Goal: Task Accomplishment & Management: Manage account settings

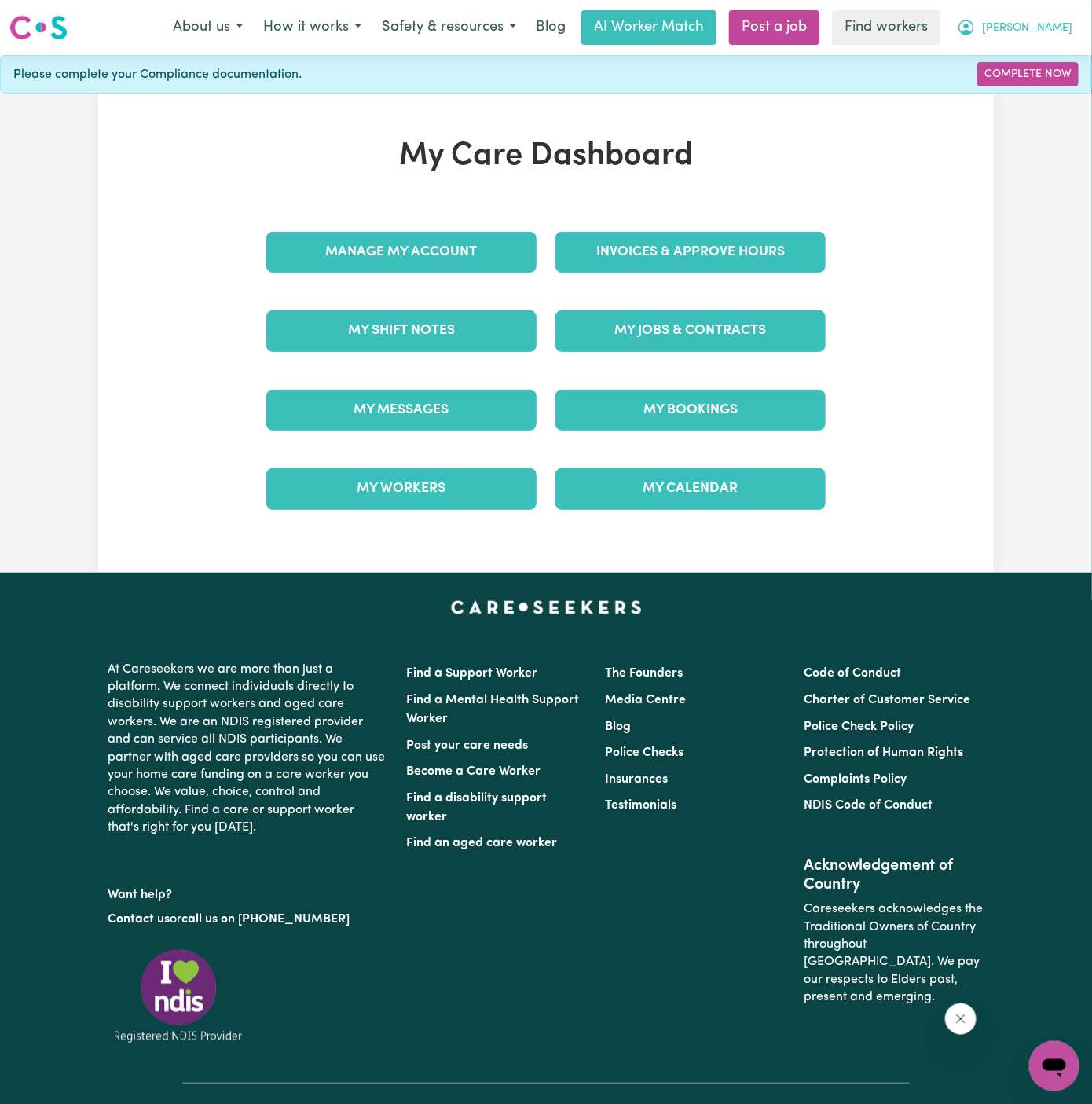
click at [1068, 29] on span "[PERSON_NAME]" at bounding box center [1027, 28] width 90 height 17
click at [1068, 85] on link "Logout" at bounding box center [1020, 90] width 124 height 30
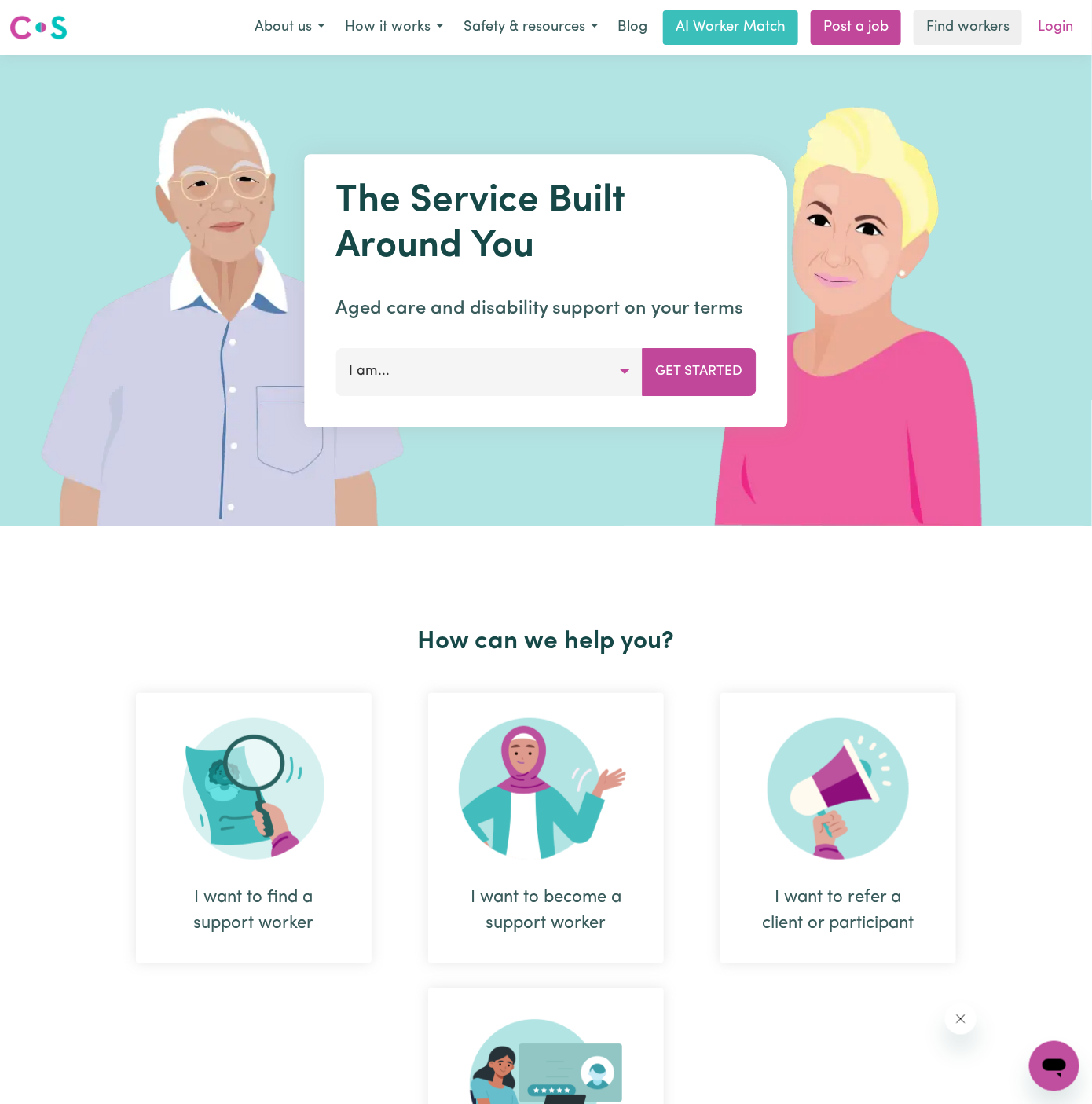
click at [1059, 18] on link "Login" at bounding box center [1055, 28] width 55 height 34
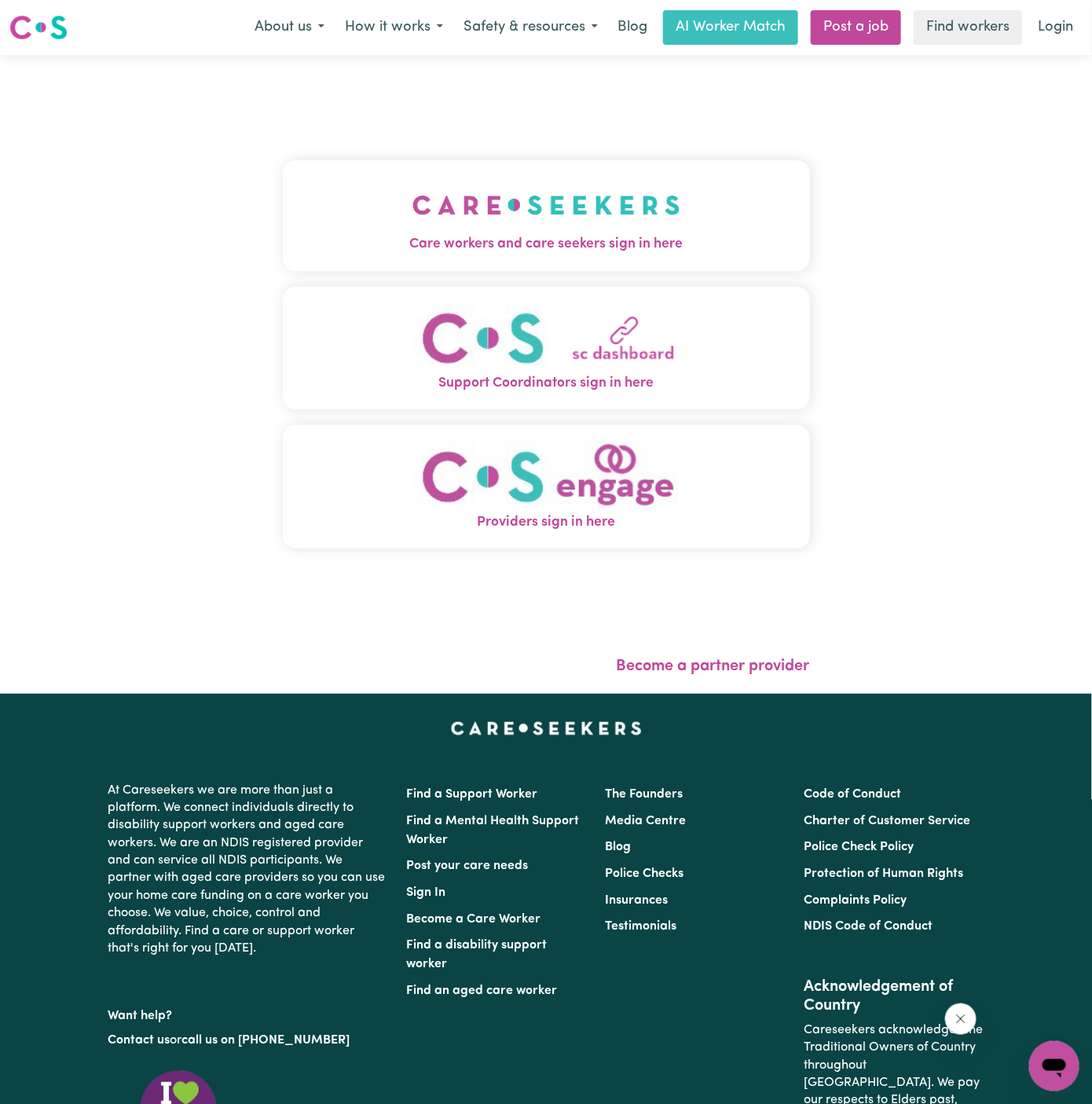
click at [466, 190] on img "Care workers and care seekers sign in here" at bounding box center [546, 204] width 268 height 58
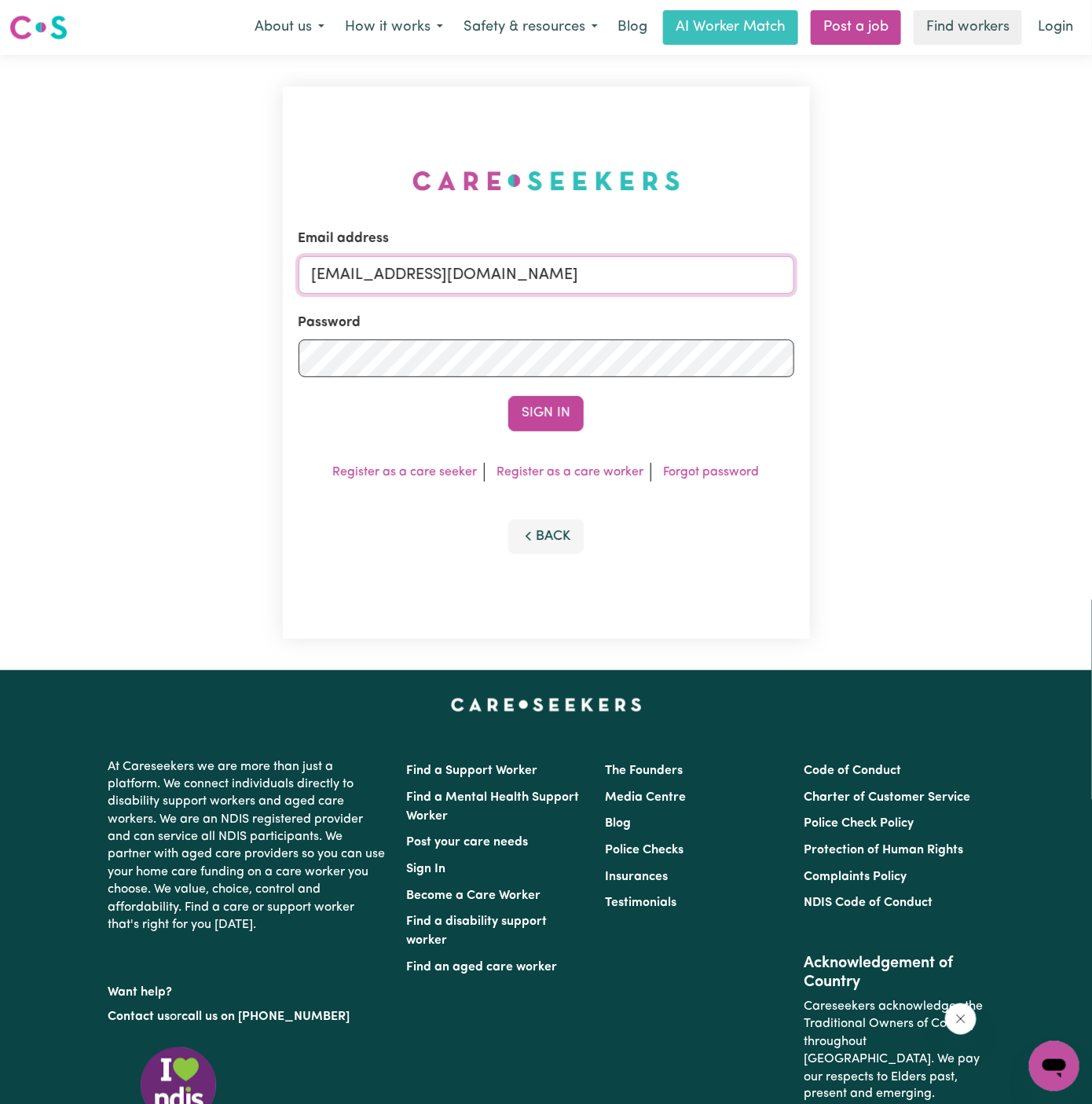
drag, startPoint x: 393, startPoint y: 271, endPoint x: 877, endPoint y: 272, distance: 484.0
click at [877, 272] on div "Email address [EMAIL_ADDRESS][DOMAIN_NAME] Password Sign In Register as a care …" at bounding box center [546, 363] width 1092 height 616
click at [508, 396] on button "Sign In" at bounding box center [546, 413] width 76 height 34
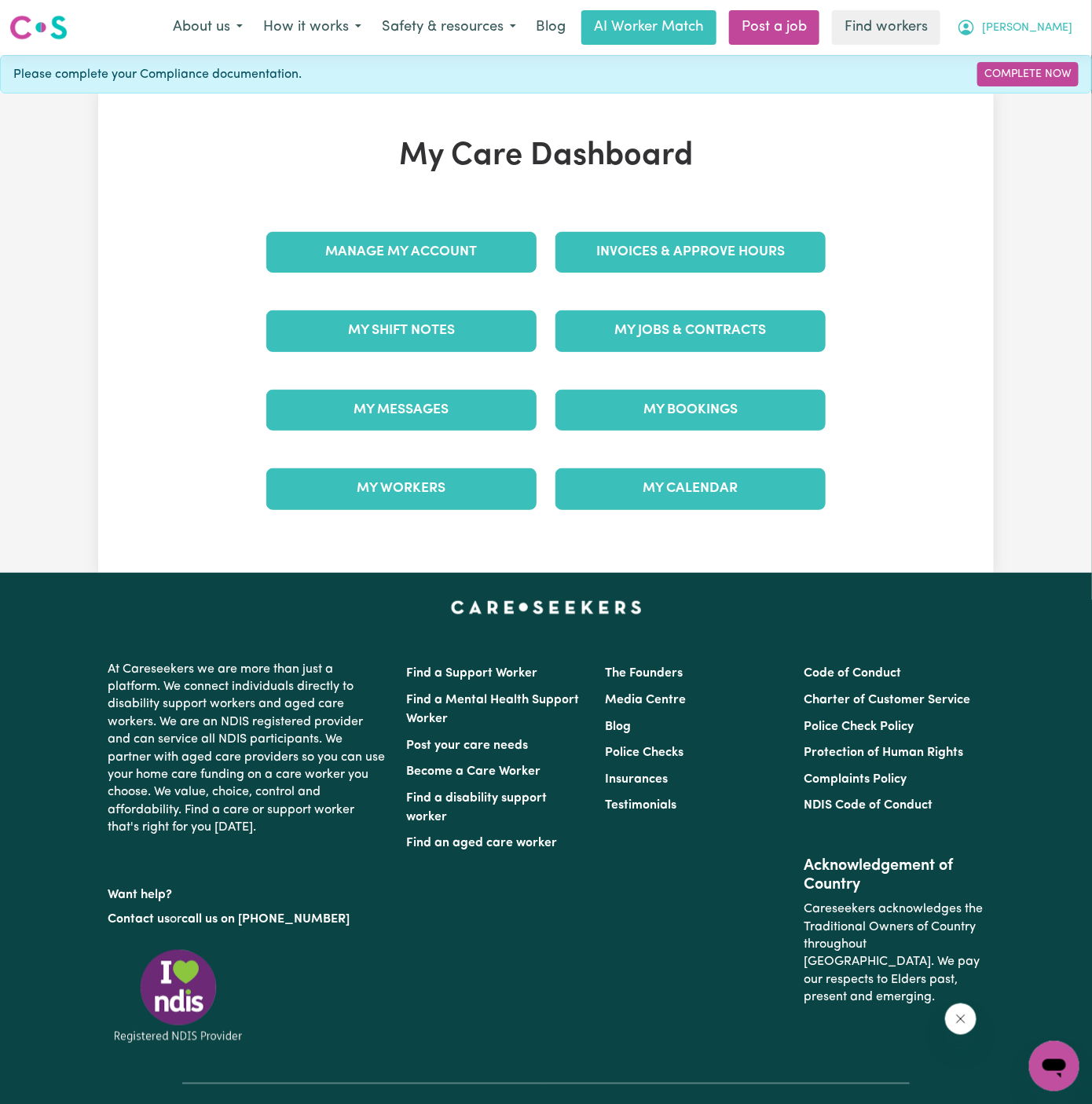
click at [1061, 24] on span "[PERSON_NAME]" at bounding box center [1027, 28] width 90 height 17
click at [1034, 91] on link "Logout" at bounding box center [1020, 90] width 124 height 30
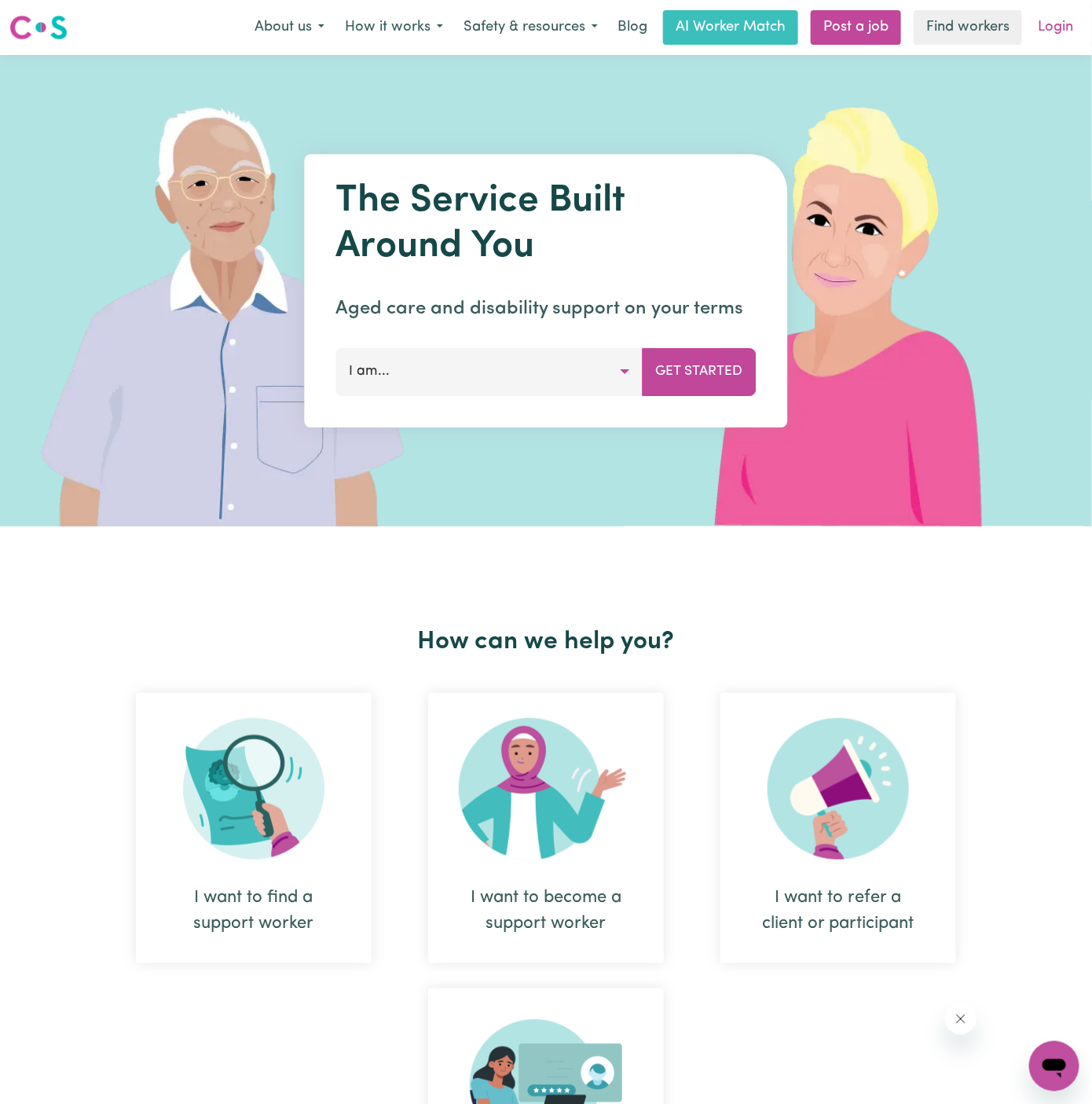
click at [1059, 30] on link "Login" at bounding box center [1055, 28] width 55 height 34
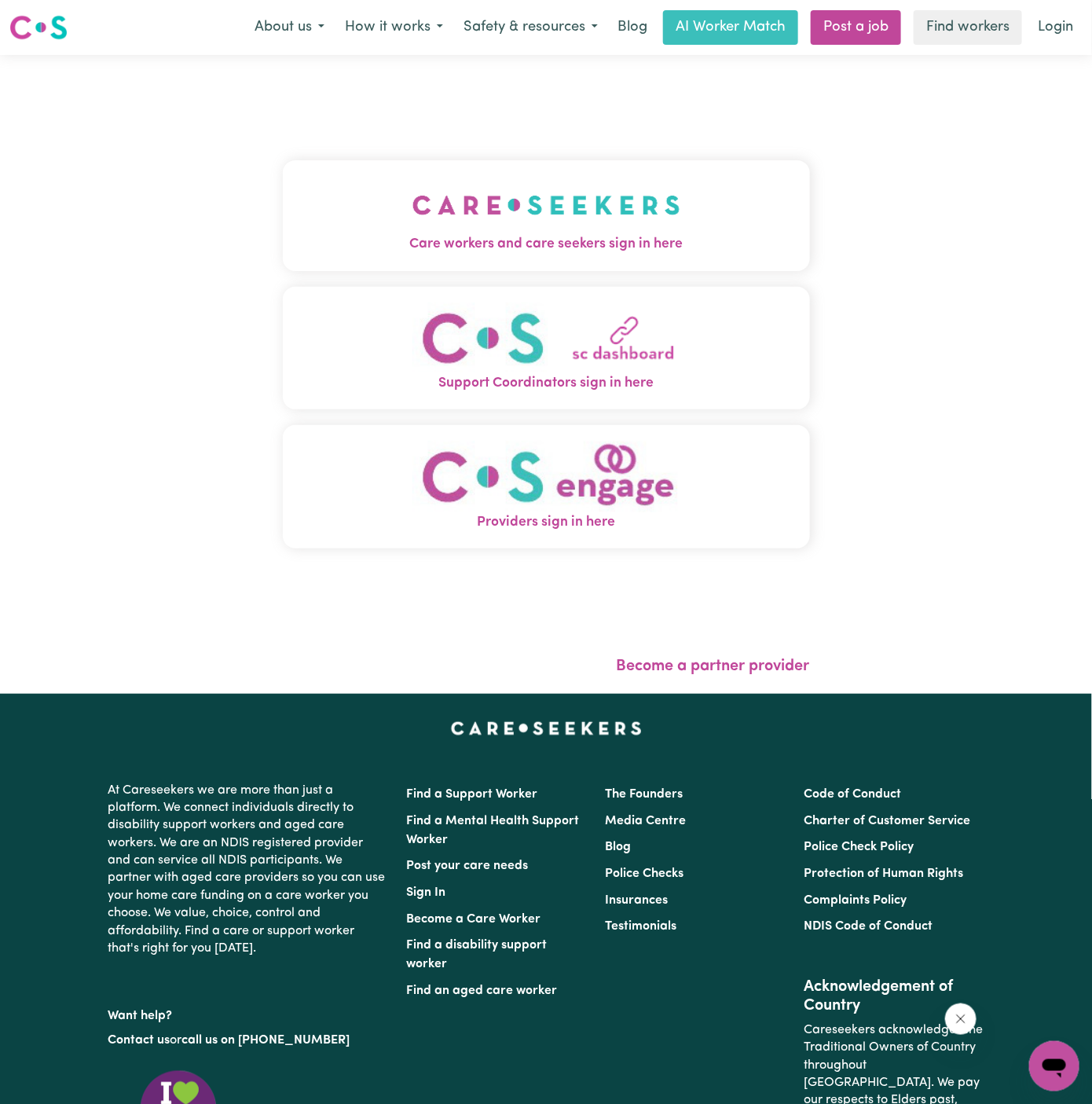
click at [546, 213] on img "Care workers and care seekers sign in here" at bounding box center [546, 204] width 268 height 58
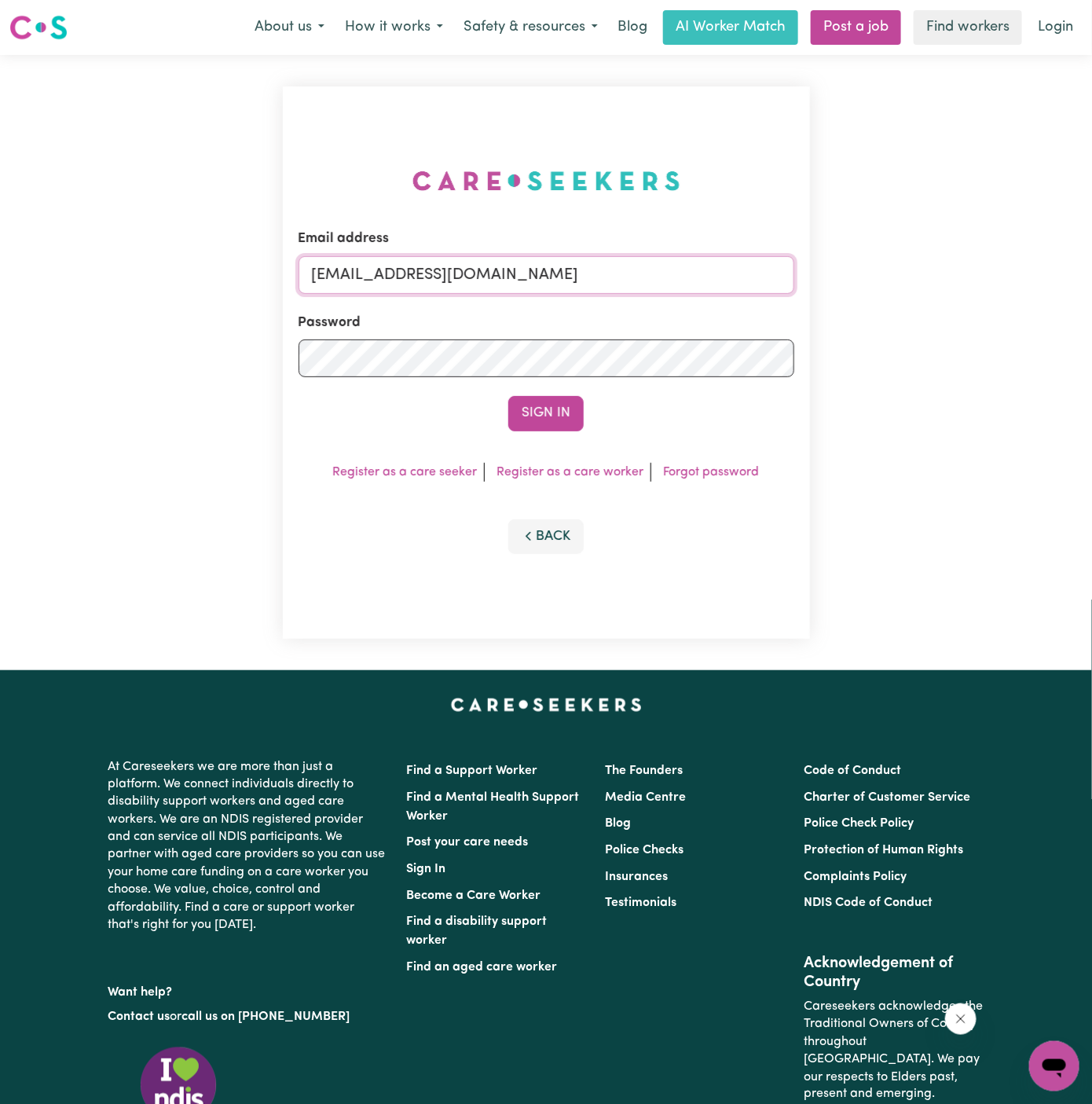
drag, startPoint x: 391, startPoint y: 281, endPoint x: 1016, endPoint y: 280, distance: 625.0
click at [1016, 280] on div "Email address [EMAIL_ADDRESS][DOMAIN_NAME] Password Sign In Register as a care …" at bounding box center [546, 363] width 1092 height 616
paste input "CallumCF@careseekers"
type input "[EMAIL_ADDRESS][DOMAIN_NAME]"
click at [508, 396] on button "Sign In" at bounding box center [546, 413] width 76 height 34
